Goal: Use online tool/utility: Utilize a website feature to perform a specific function

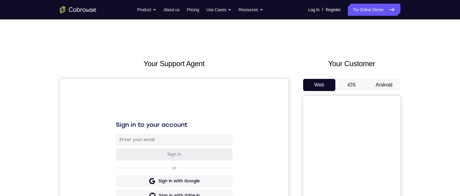
click at [373, 85] on button "Android" at bounding box center [384, 85] width 32 height 12
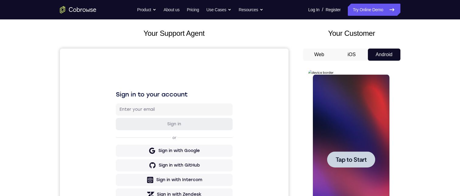
click at [333, 113] on div at bounding box center [351, 160] width 77 height 170
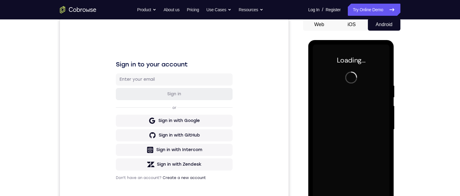
scroll to position [91, 0]
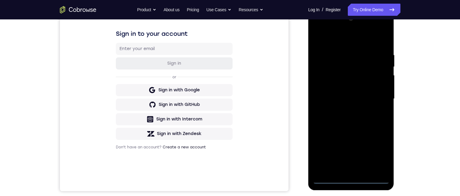
click at [349, 180] on div at bounding box center [351, 99] width 77 height 170
click at [382, 152] on div at bounding box center [351, 99] width 77 height 170
click at [329, 40] on div at bounding box center [351, 99] width 77 height 170
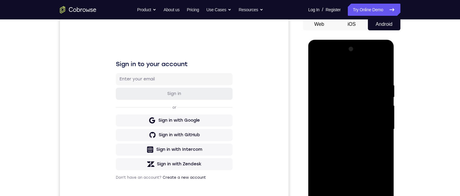
click at [375, 129] on div at bounding box center [351, 129] width 77 height 170
click at [345, 141] on div at bounding box center [351, 129] width 77 height 170
click at [347, 121] on div at bounding box center [351, 129] width 77 height 170
click at [329, 115] on div at bounding box center [351, 129] width 77 height 170
click at [338, 128] on div at bounding box center [351, 129] width 77 height 170
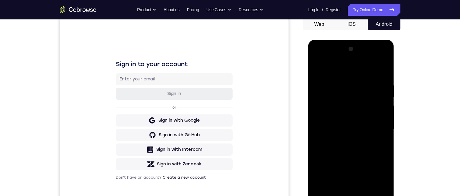
click at [342, 149] on div at bounding box center [351, 129] width 77 height 170
click at [354, 144] on div at bounding box center [351, 129] width 77 height 170
click at [349, 145] on div at bounding box center [351, 129] width 77 height 170
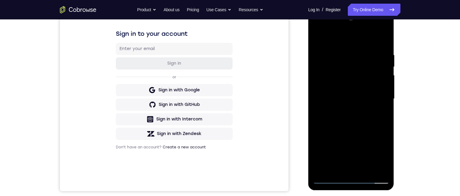
click at [356, 124] on div at bounding box center [351, 99] width 77 height 170
drag, startPoint x: 364, startPoint y: 149, endPoint x: 366, endPoint y: 96, distance: 52.6
click at [366, 96] on div at bounding box center [351, 99] width 77 height 170
click at [317, 123] on div at bounding box center [351, 99] width 77 height 170
click at [372, 136] on div at bounding box center [351, 99] width 77 height 170
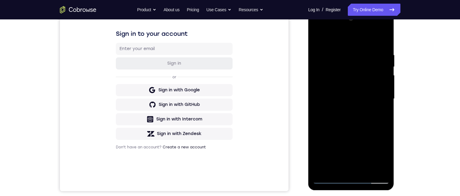
drag, startPoint x: 359, startPoint y: 102, endPoint x: 357, endPoint y: 150, distance: 47.7
click at [357, 150] on div at bounding box center [351, 99] width 77 height 170
click at [344, 42] on div at bounding box center [351, 99] width 77 height 170
click at [341, 49] on div at bounding box center [351, 99] width 77 height 170
click at [373, 166] on div at bounding box center [351, 99] width 77 height 170
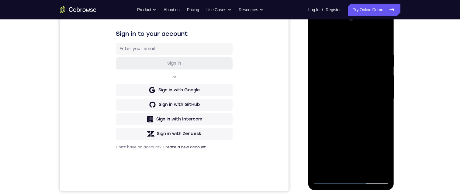
click at [378, 168] on div at bounding box center [351, 99] width 77 height 170
click at [372, 168] on div at bounding box center [351, 99] width 77 height 170
click at [381, 42] on div at bounding box center [351, 99] width 77 height 170
click at [364, 48] on div at bounding box center [351, 99] width 77 height 170
click at [360, 165] on div at bounding box center [351, 99] width 77 height 170
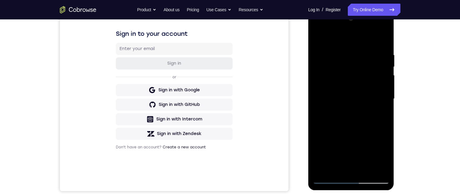
click at [353, 168] on div at bounding box center [351, 99] width 77 height 170
click at [381, 169] on div at bounding box center [351, 99] width 77 height 170
click at [374, 107] on div at bounding box center [351, 99] width 77 height 170
click at [366, 169] on div at bounding box center [351, 99] width 77 height 170
click at [362, 169] on div at bounding box center [351, 99] width 77 height 170
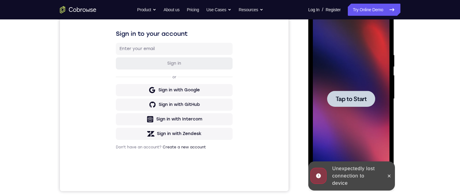
drag, startPoint x: 386, startPoint y: 177, endPoint x: 382, endPoint y: 167, distance: 10.6
click at [386, 174] on icon at bounding box center [388, 176] width 5 height 5
click at [382, 167] on div at bounding box center [351, 99] width 77 height 170
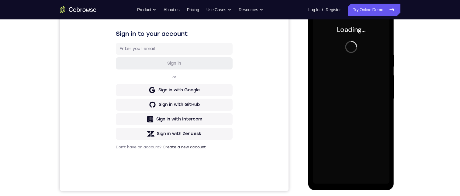
scroll to position [0, 0]
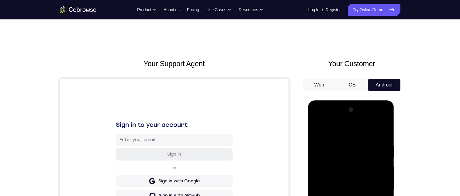
drag, startPoint x: 351, startPoint y: 269, endPoint x: 671, endPoint y: 188, distance: 330.4
click at [351, 269] on div at bounding box center [351, 190] width 77 height 170
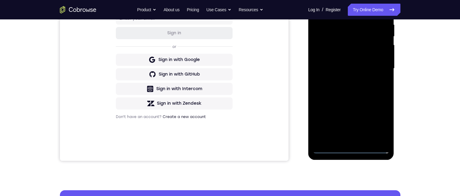
click at [378, 123] on div at bounding box center [351, 69] width 77 height 170
click at [360, 8] on div at bounding box center [351, 69] width 77 height 170
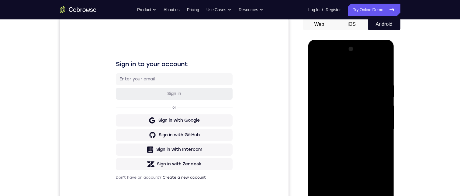
click at [375, 129] on div at bounding box center [351, 129] width 77 height 170
click at [345, 139] on div at bounding box center [351, 129] width 77 height 170
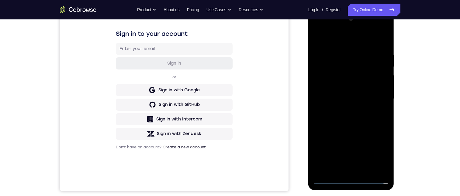
click at [347, 88] on div at bounding box center [351, 99] width 77 height 170
click at [340, 92] on div at bounding box center [351, 99] width 77 height 170
click at [331, 88] on div at bounding box center [351, 99] width 77 height 170
click at [366, 102] on div at bounding box center [351, 99] width 77 height 170
click at [371, 101] on div at bounding box center [351, 99] width 77 height 170
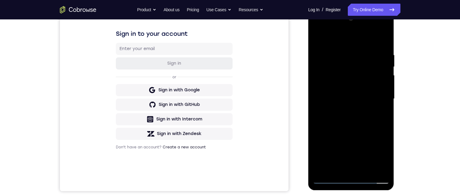
drag, startPoint x: 374, startPoint y: 99, endPoint x: 419, endPoint y: 14, distance: 96.9
click at [374, 99] on div at bounding box center [351, 99] width 77 height 170
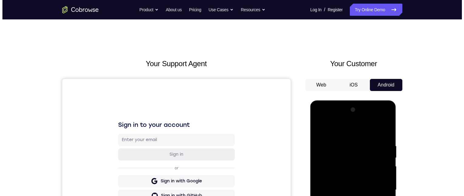
click at [366, 212] on div at bounding box center [353, 190] width 77 height 170
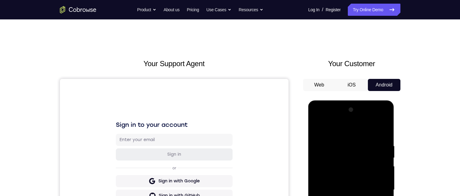
scroll to position [61, 0]
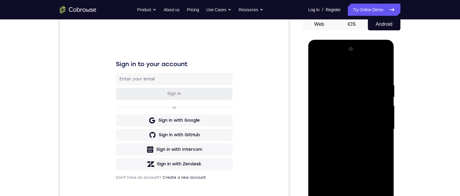
click at [343, 86] on div at bounding box center [351, 129] width 77 height 170
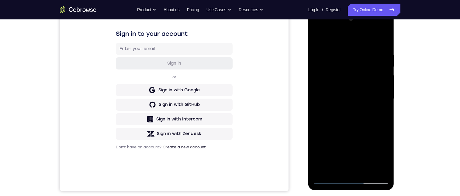
click at [383, 39] on div at bounding box center [351, 99] width 77 height 170
click at [364, 50] on div at bounding box center [351, 99] width 77 height 170
click at [339, 169] on div at bounding box center [351, 99] width 77 height 170
click at [380, 170] on div at bounding box center [351, 99] width 77 height 170
click at [321, 94] on div at bounding box center [351, 99] width 77 height 170
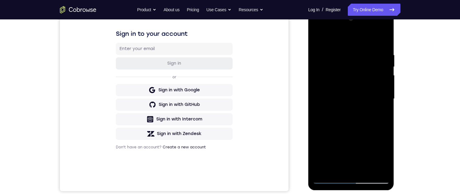
click at [362, 166] on div at bounding box center [351, 99] width 77 height 170
click at [379, 166] on div at bounding box center [351, 99] width 77 height 170
click at [377, 166] on div at bounding box center [351, 99] width 77 height 170
click at [383, 40] on div at bounding box center [351, 99] width 77 height 170
click at [383, 41] on div at bounding box center [351, 99] width 77 height 170
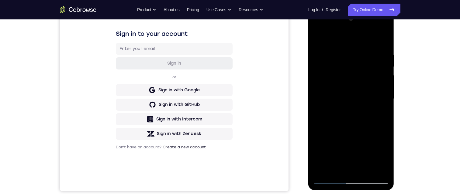
drag, startPoint x: 368, startPoint y: 127, endPoint x: 383, endPoint y: 36, distance: 92.9
click at [383, 37] on div at bounding box center [351, 99] width 77 height 170
drag, startPoint x: 368, startPoint y: 144, endPoint x: 378, endPoint y: 18, distance: 126.1
click at [378, 18] on div at bounding box center [351, 99] width 77 height 170
drag, startPoint x: 366, startPoint y: 132, endPoint x: 368, endPoint y: 67, distance: 64.7
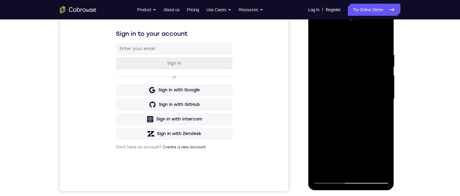
click at [368, 67] on div at bounding box center [351, 99] width 77 height 170
drag, startPoint x: 360, startPoint y: 137, endPoint x: 383, endPoint y: 29, distance: 109.6
click at [381, 30] on div at bounding box center [351, 99] width 77 height 170
drag, startPoint x: 355, startPoint y: 125, endPoint x: 348, endPoint y: 45, distance: 80.5
click at [348, 44] on div at bounding box center [351, 99] width 77 height 170
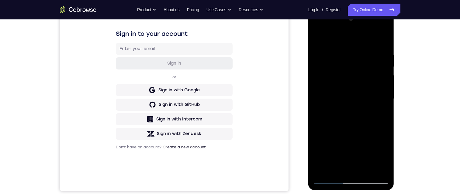
drag, startPoint x: 357, startPoint y: 125, endPoint x: 357, endPoint y: 88, distance: 37.1
click at [356, 89] on div at bounding box center [351, 99] width 77 height 170
click at [384, 88] on div at bounding box center [351, 99] width 77 height 170
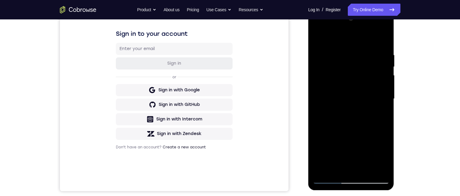
click at [384, 88] on div at bounding box center [351, 99] width 77 height 170
click at [386, 88] on div at bounding box center [351, 99] width 77 height 170
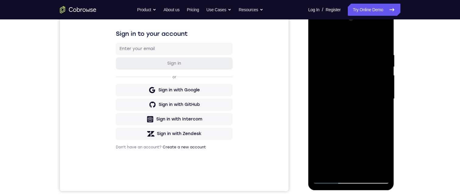
click at [386, 88] on div at bounding box center [351, 99] width 77 height 170
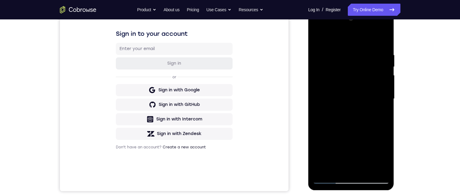
click at [386, 88] on div at bounding box center [351, 99] width 77 height 170
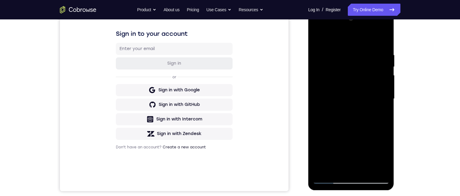
click at [386, 88] on div at bounding box center [351, 99] width 77 height 170
click at [334, 169] on div at bounding box center [351, 99] width 77 height 170
drag, startPoint x: 326, startPoint y: 37, endPoint x: 333, endPoint y: 34, distance: 8.0
click at [326, 37] on div at bounding box center [351, 99] width 77 height 170
click at [338, 43] on div at bounding box center [351, 99] width 77 height 170
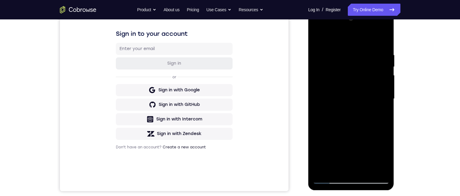
drag, startPoint x: 357, startPoint y: 139, endPoint x: 360, endPoint y: 69, distance: 70.2
click at [360, 69] on div at bounding box center [351, 99] width 77 height 170
drag, startPoint x: 367, startPoint y: 133, endPoint x: 371, endPoint y: 45, distance: 87.8
click at [371, 46] on div at bounding box center [351, 99] width 77 height 170
drag, startPoint x: 365, startPoint y: 132, endPoint x: 364, endPoint y: 58, distance: 74.7
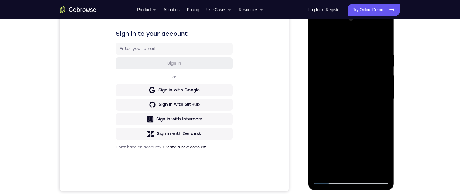
click at [364, 58] on div at bounding box center [351, 99] width 77 height 170
drag, startPoint x: 358, startPoint y: 75, endPoint x: 358, endPoint y: 197, distance: 122.4
click at [358, 192] on html "Online web based iOS Simulators and Android Emulators. Run iPhone, iPad, Mobile…" at bounding box center [351, 100] width 87 height 182
click at [329, 81] on div at bounding box center [351, 99] width 77 height 170
click at [322, 172] on div at bounding box center [351, 99] width 77 height 170
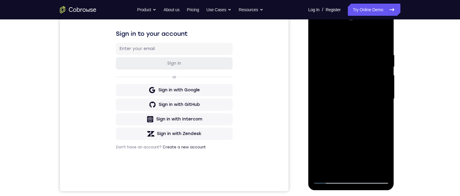
click at [322, 172] on div at bounding box center [351, 99] width 77 height 170
drag, startPoint x: 347, startPoint y: 76, endPoint x: 350, endPoint y: 129, distance: 53.5
click at [350, 129] on div at bounding box center [351, 99] width 77 height 170
click at [340, 51] on div at bounding box center [351, 99] width 77 height 170
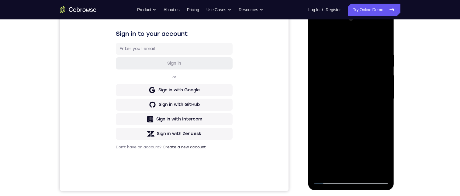
click at [381, 37] on div at bounding box center [351, 99] width 77 height 170
click at [365, 169] on div at bounding box center [351, 99] width 77 height 170
click at [352, 128] on div at bounding box center [351, 99] width 77 height 170
click at [344, 69] on div at bounding box center [351, 99] width 77 height 170
click at [381, 112] on div at bounding box center [351, 99] width 77 height 170
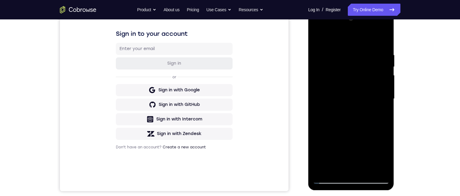
click at [379, 67] on div at bounding box center [351, 99] width 77 height 170
click at [318, 40] on div at bounding box center [351, 99] width 77 height 170
click at [375, 64] on div at bounding box center [351, 99] width 77 height 170
click at [322, 63] on div at bounding box center [351, 99] width 77 height 170
click at [378, 110] on div at bounding box center [351, 99] width 77 height 170
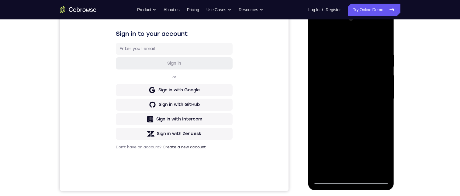
click at [320, 37] on div at bounding box center [351, 99] width 77 height 170
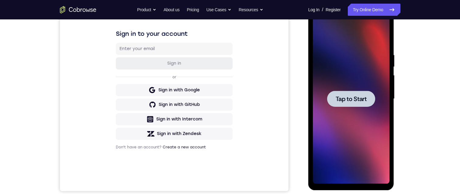
scroll to position [0, 0]
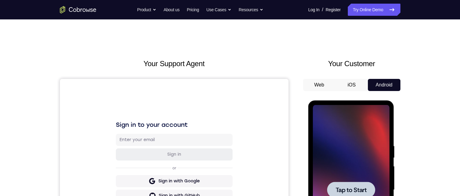
click at [346, 138] on div at bounding box center [351, 190] width 77 height 170
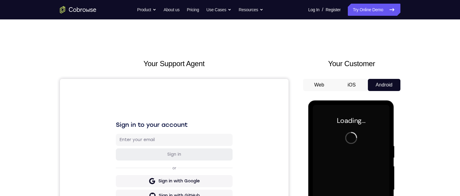
scroll to position [30, 0]
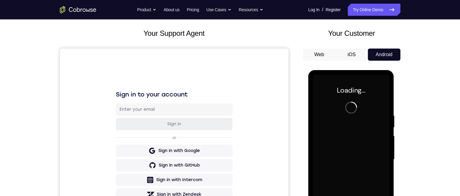
click at [382, 53] on button "Android" at bounding box center [384, 55] width 32 height 12
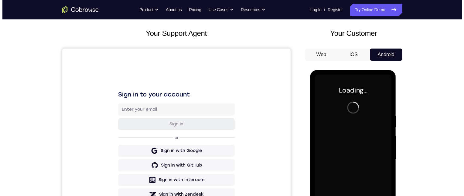
scroll to position [0, 0]
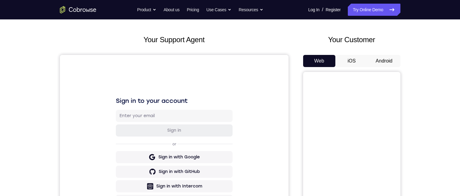
scroll to position [61, 0]
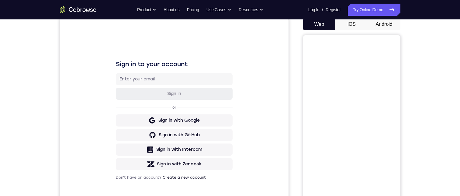
click at [383, 25] on button "Android" at bounding box center [384, 24] width 32 height 12
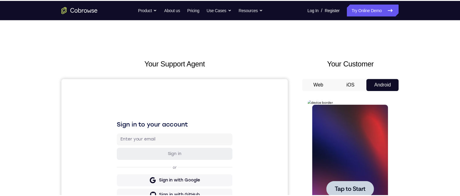
scroll to position [0, 0]
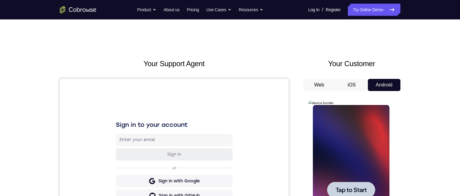
drag, startPoint x: 328, startPoint y: 154, endPoint x: 630, endPoint y: 197, distance: 305.1
click at [328, 154] on div at bounding box center [351, 190] width 77 height 170
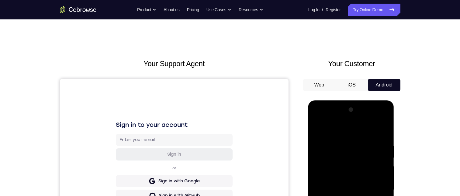
scroll to position [121, 0]
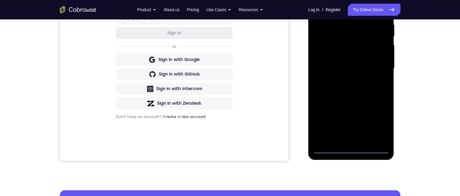
click at [347, 149] on div at bounding box center [351, 69] width 77 height 170
click at [376, 121] on div at bounding box center [351, 69] width 77 height 170
click at [379, 121] on div at bounding box center [351, 69] width 77 height 170
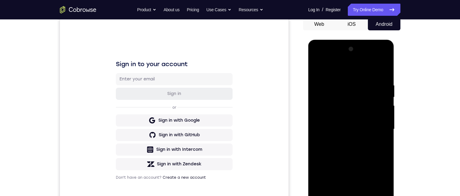
drag, startPoint x: 338, startPoint y: 68, endPoint x: 338, endPoint y: 71, distance: 3.4
click at [338, 68] on div at bounding box center [351, 129] width 77 height 170
click at [379, 126] on div at bounding box center [351, 129] width 77 height 170
click at [347, 141] on div at bounding box center [351, 129] width 77 height 170
click at [346, 125] on div at bounding box center [351, 129] width 77 height 170
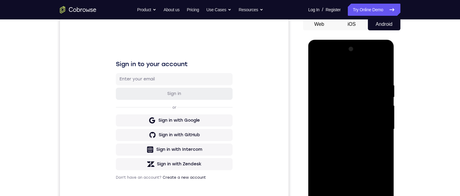
click at [336, 116] on div at bounding box center [351, 129] width 77 height 170
click at [324, 131] on div at bounding box center [351, 129] width 77 height 170
click at [332, 149] on div at bounding box center [351, 129] width 77 height 170
click at [349, 144] on div at bounding box center [351, 129] width 77 height 170
click at [355, 154] on div at bounding box center [351, 129] width 77 height 170
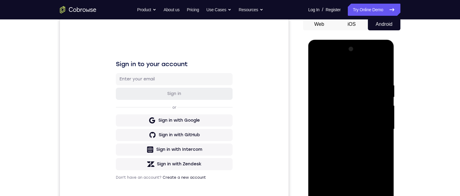
click at [368, 201] on div at bounding box center [351, 129] width 77 height 170
click at [356, 161] on div at bounding box center [351, 129] width 77 height 170
click at [347, 113] on div at bounding box center [351, 129] width 77 height 170
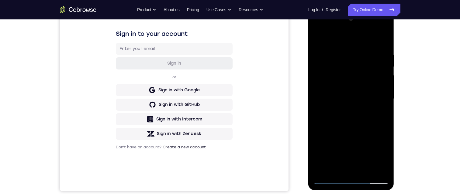
click at [380, 113] on div at bounding box center [351, 99] width 77 height 170
click at [319, 37] on div at bounding box center [351, 99] width 77 height 170
click at [321, 38] on div at bounding box center [351, 99] width 77 height 170
click at [338, 169] on div at bounding box center [351, 99] width 77 height 170
click at [336, 171] on div at bounding box center [351, 99] width 77 height 170
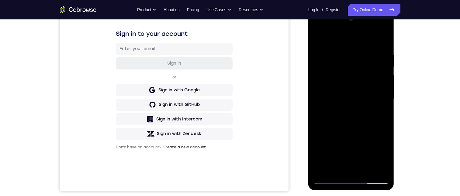
click at [336, 171] on div at bounding box center [351, 99] width 77 height 170
click at [328, 38] on div at bounding box center [351, 99] width 77 height 170
